Goal: Information Seeking & Learning: Learn about a topic

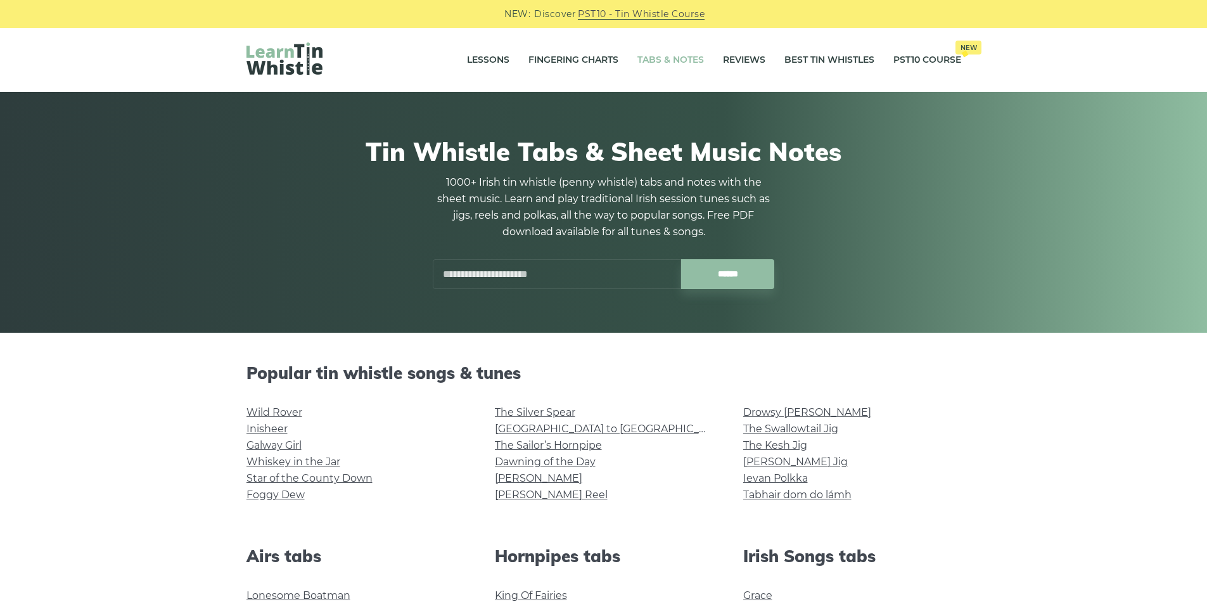
click at [230, 236] on div "Tin Whistle Tabs & Sheet Music Notes 1000+ Irish tin whistle ([PERSON_NAME] whi…" at bounding box center [604, 213] width 776 height 214
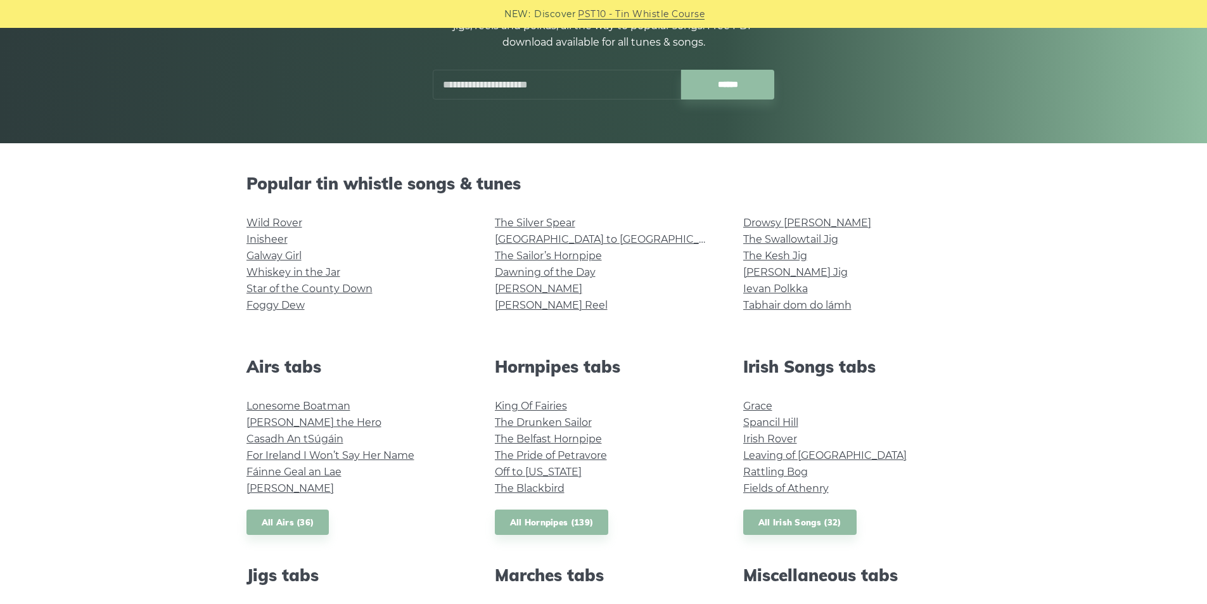
scroll to position [190, 0]
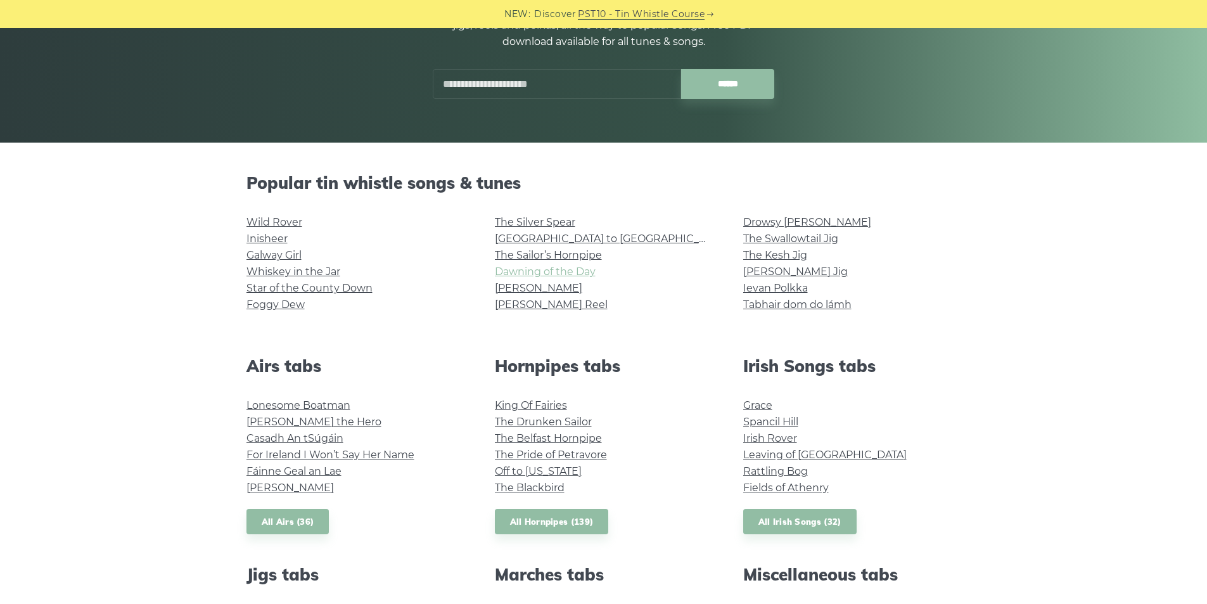
click at [542, 271] on link "Dawning of the Day" at bounding box center [545, 271] width 101 height 12
click at [539, 272] on link "Dawning of the Day" at bounding box center [545, 271] width 101 height 12
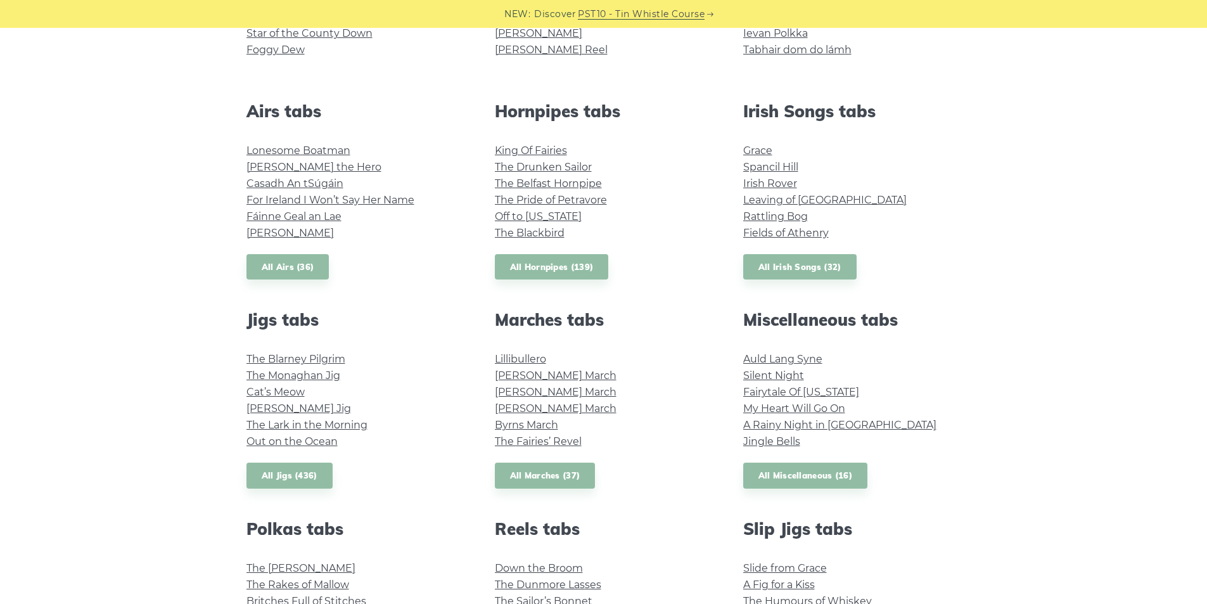
scroll to position [444, 0]
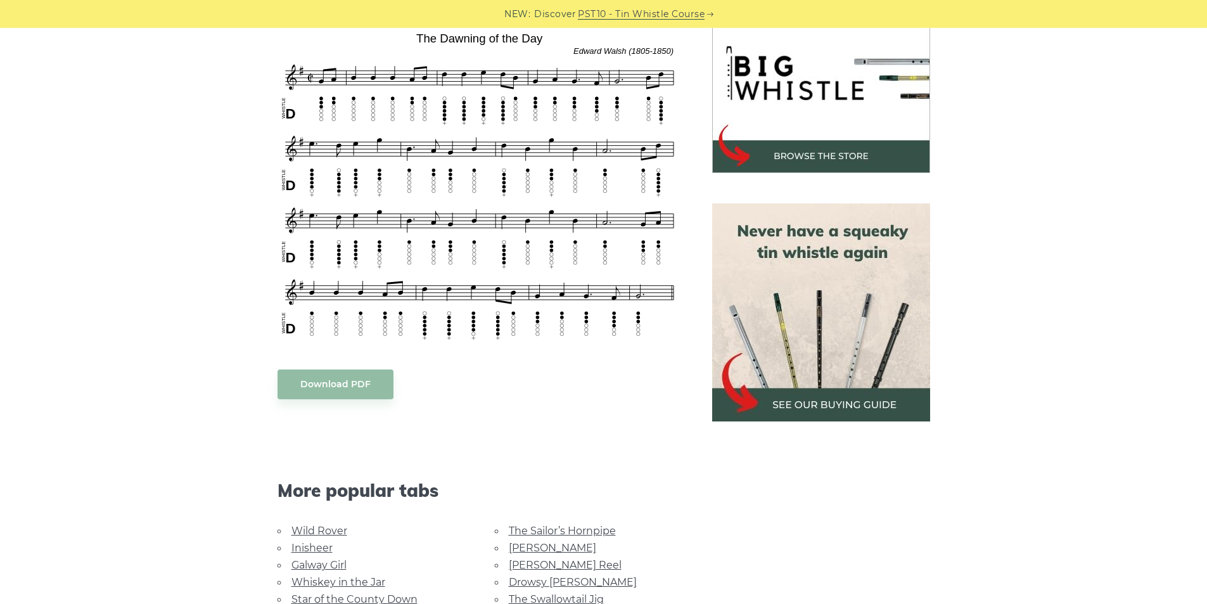
scroll to position [444, 0]
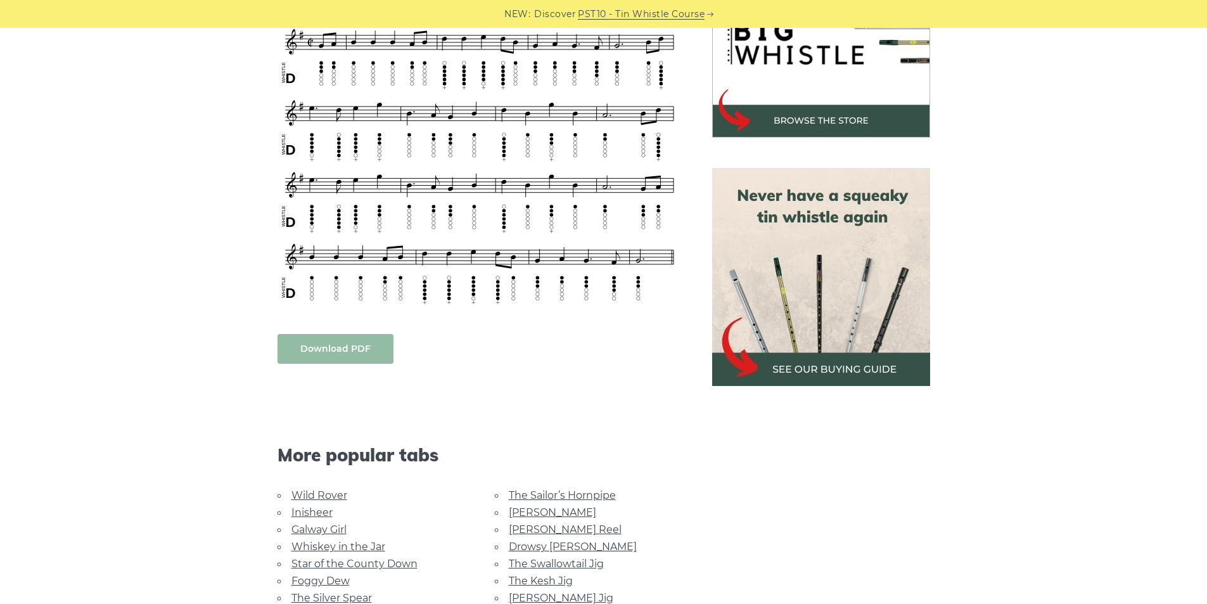
click at [340, 344] on body "NEW: Discover PST10 - Tin Whistle Course Lessons Fingering Charts Tabs & Notes …" at bounding box center [603, 538] width 1207 height 1965
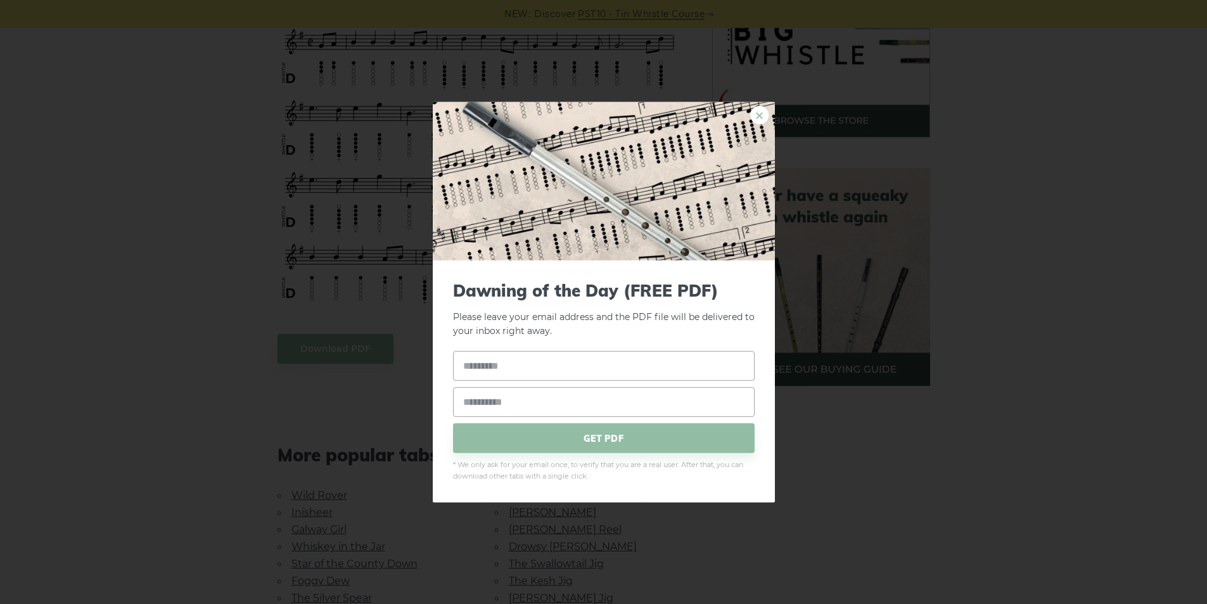
click at [760, 113] on link "×" at bounding box center [759, 114] width 19 height 19
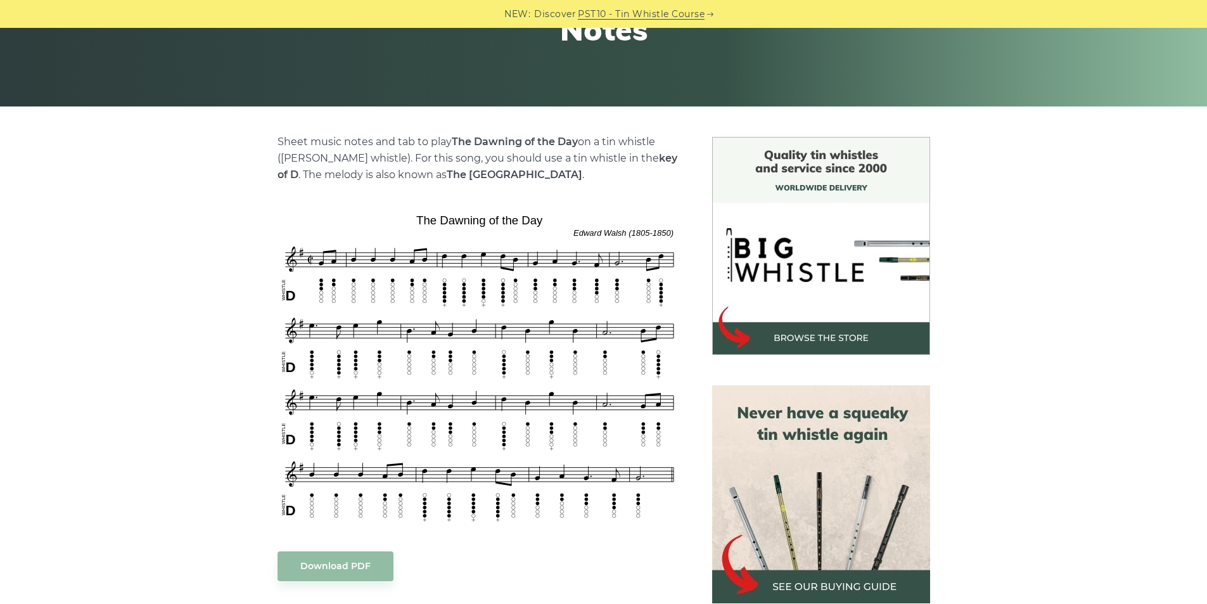
scroll to position [190, 0]
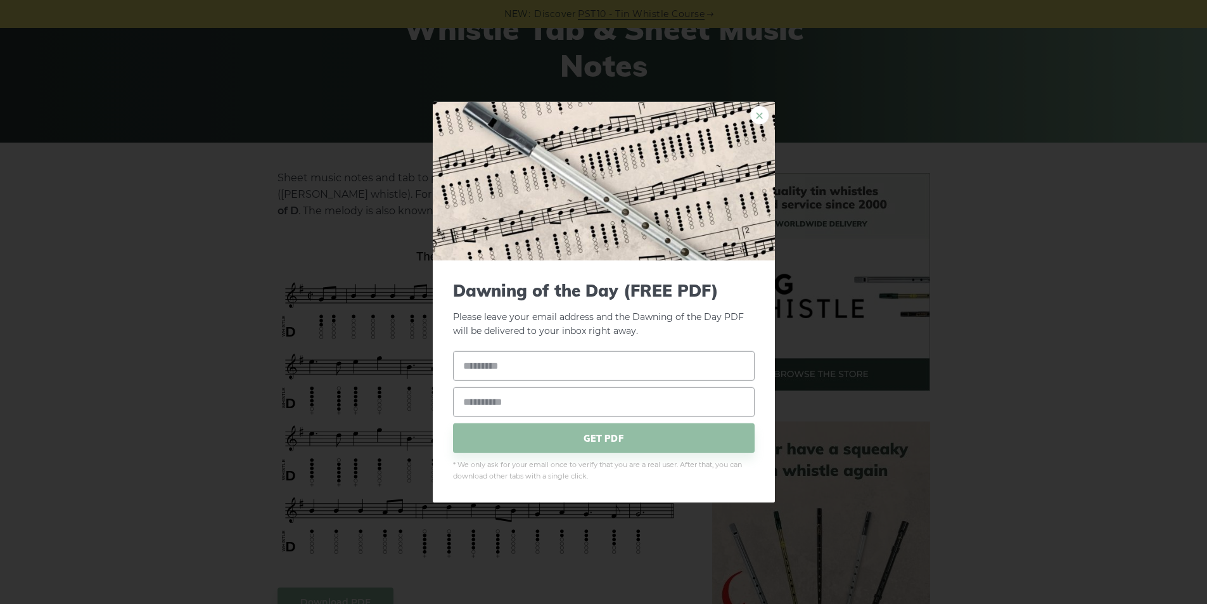
click at [759, 115] on link "×" at bounding box center [759, 114] width 19 height 19
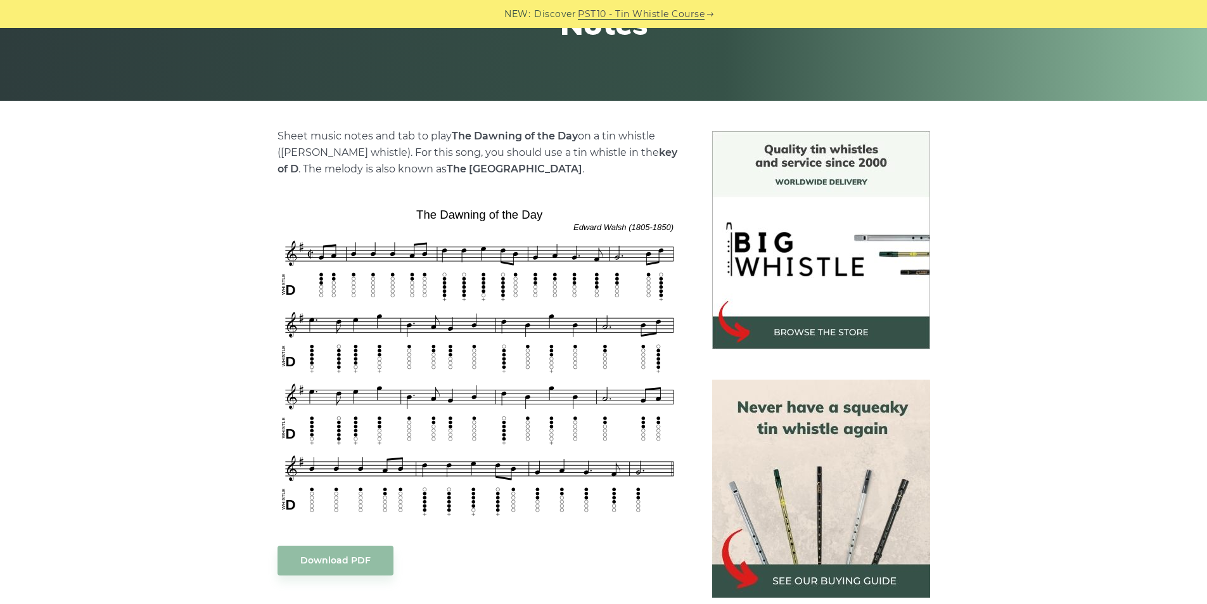
scroll to position [253, 0]
